Goal: Information Seeking & Learning: Learn about a topic

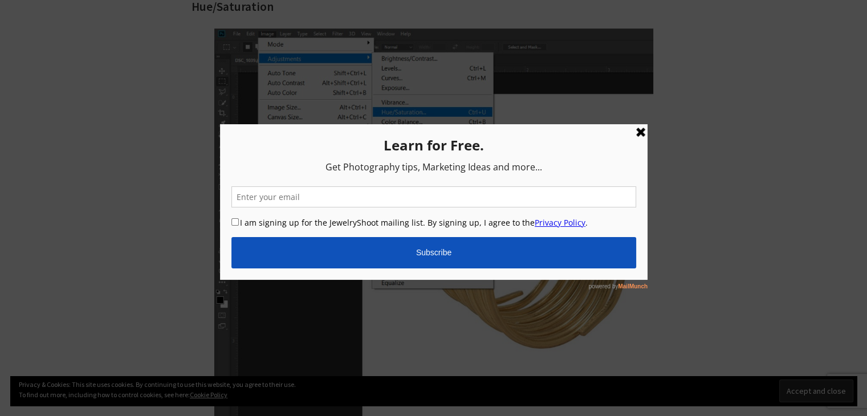
scroll to position [741, 0]
click at [640, 130] on link at bounding box center [640, 132] width 14 height 14
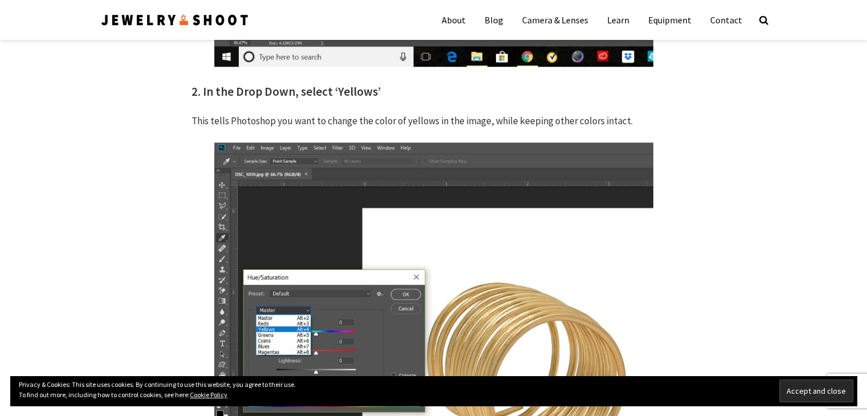
scroll to position [1140, 0]
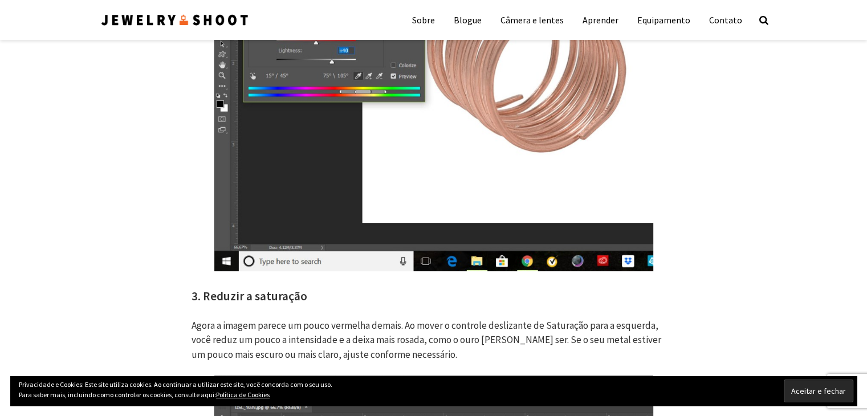
scroll to position [4060, 0]
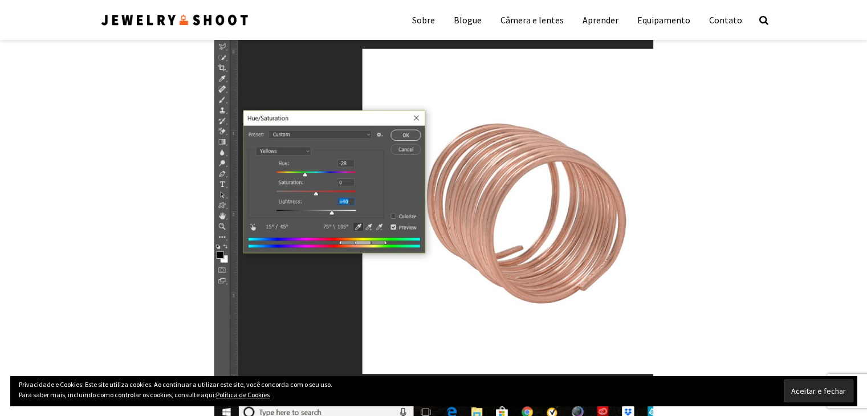
click at [169, 15] on img at bounding box center [174, 20] width 149 height 15
click at [172, 22] on img at bounding box center [174, 20] width 149 height 15
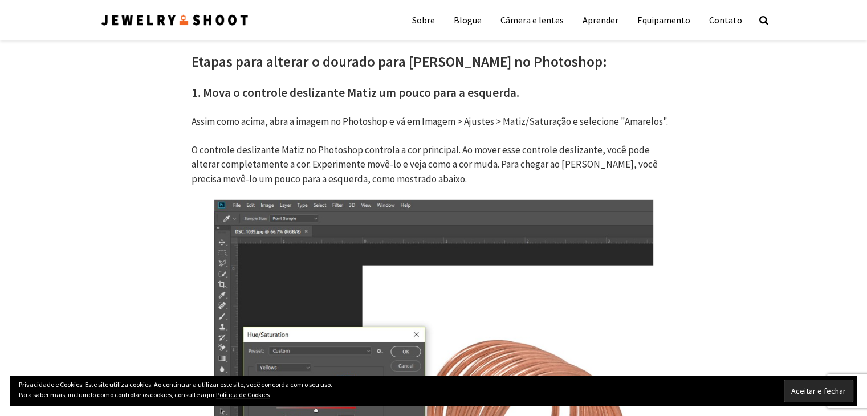
scroll to position [3091, 0]
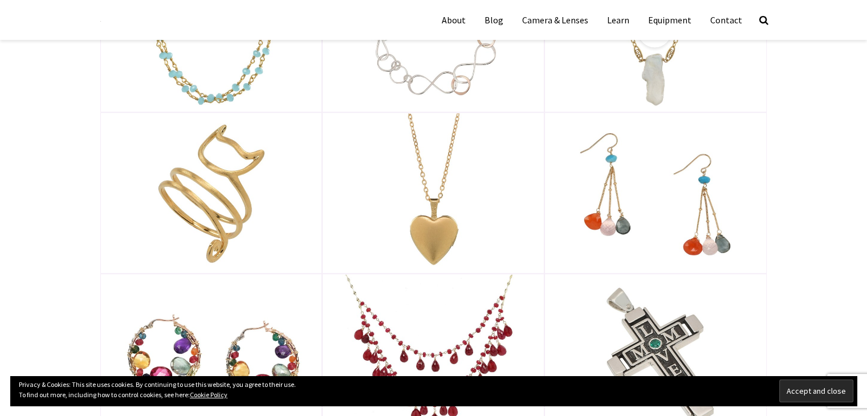
scroll to position [912, 0]
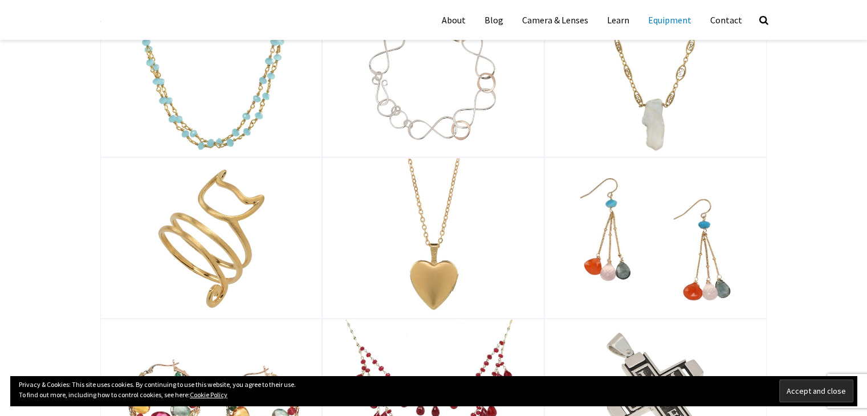
click at [658, 24] on link "Equipment" at bounding box center [669, 20] width 60 height 28
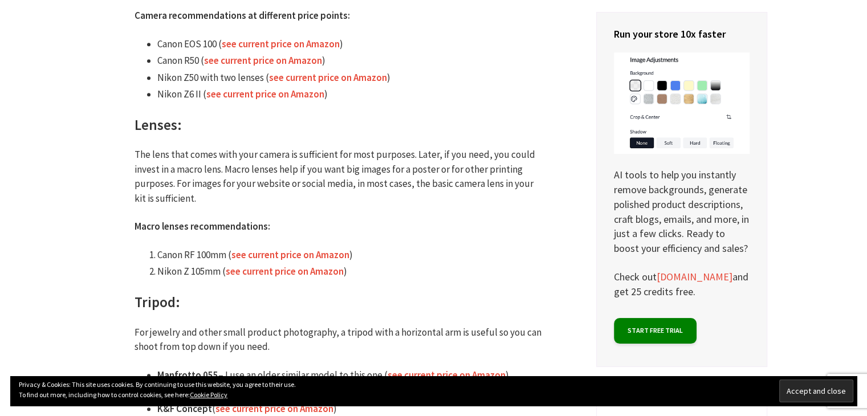
scroll to position [570, 0]
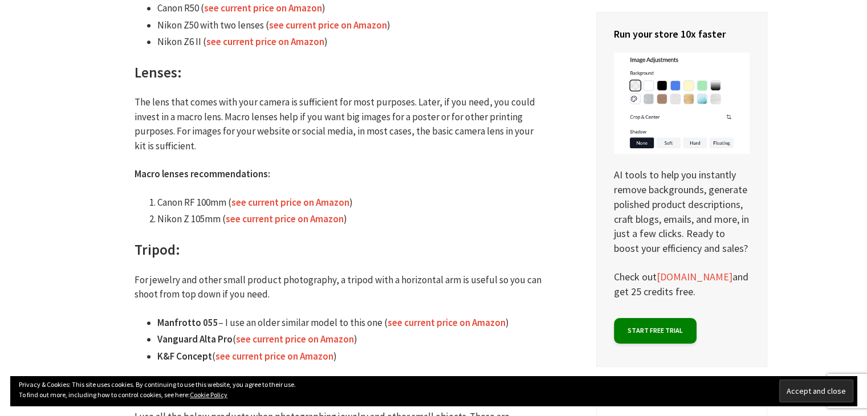
click at [756, 39] on div "Run your store 10x faster AI tools to help you instantly remove backgrounds, ge…" at bounding box center [681, 190] width 171 height 356
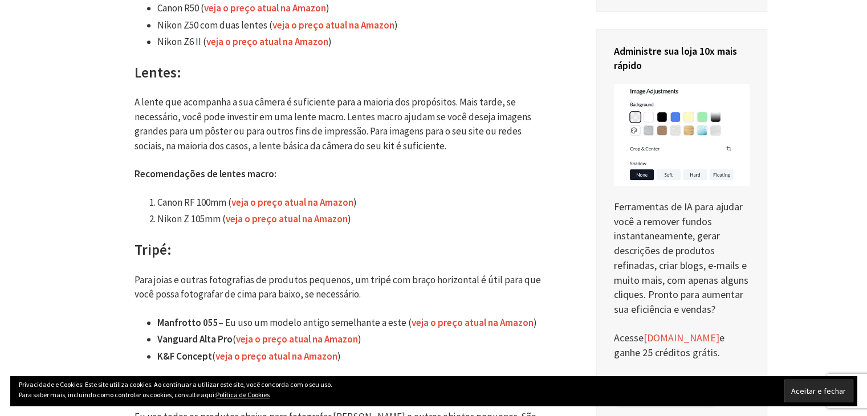
scroll to position [584, 0]
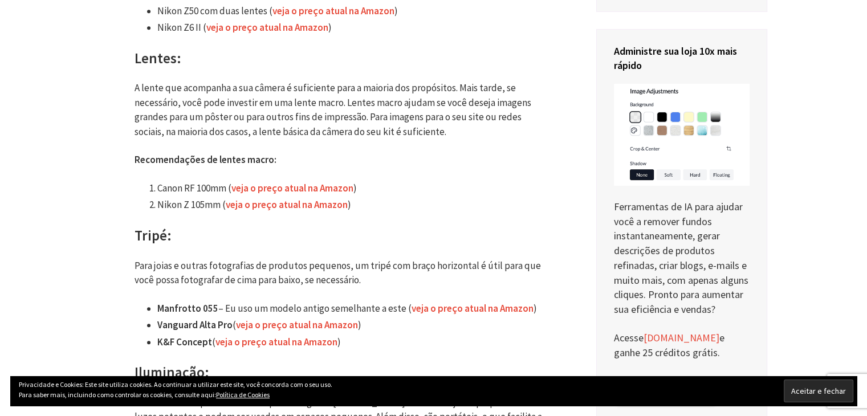
click at [469, 193] on li "Canon RF 100mm ( veja o preço atual na Amazon )" at bounding box center [350, 188] width 387 height 15
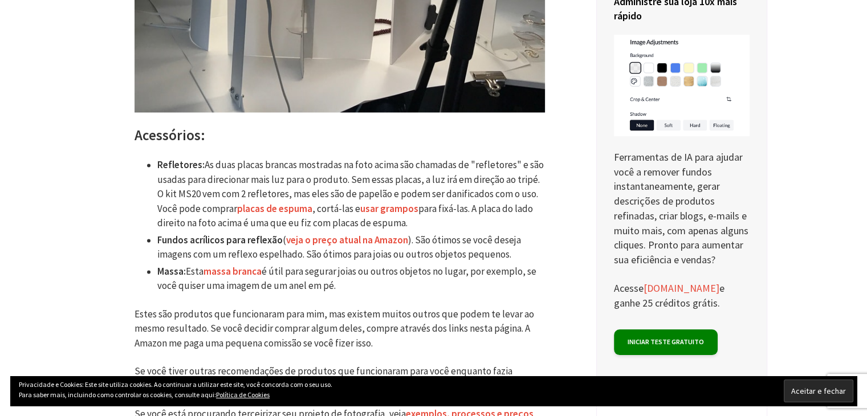
scroll to position [1724, 0]
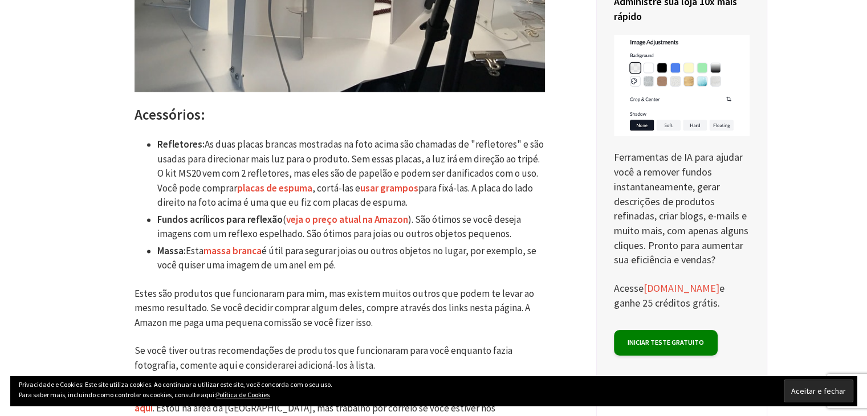
click at [233, 244] on font "massa branca" at bounding box center [232, 250] width 58 height 13
